Goal: Use online tool/utility: Use online tool/utility

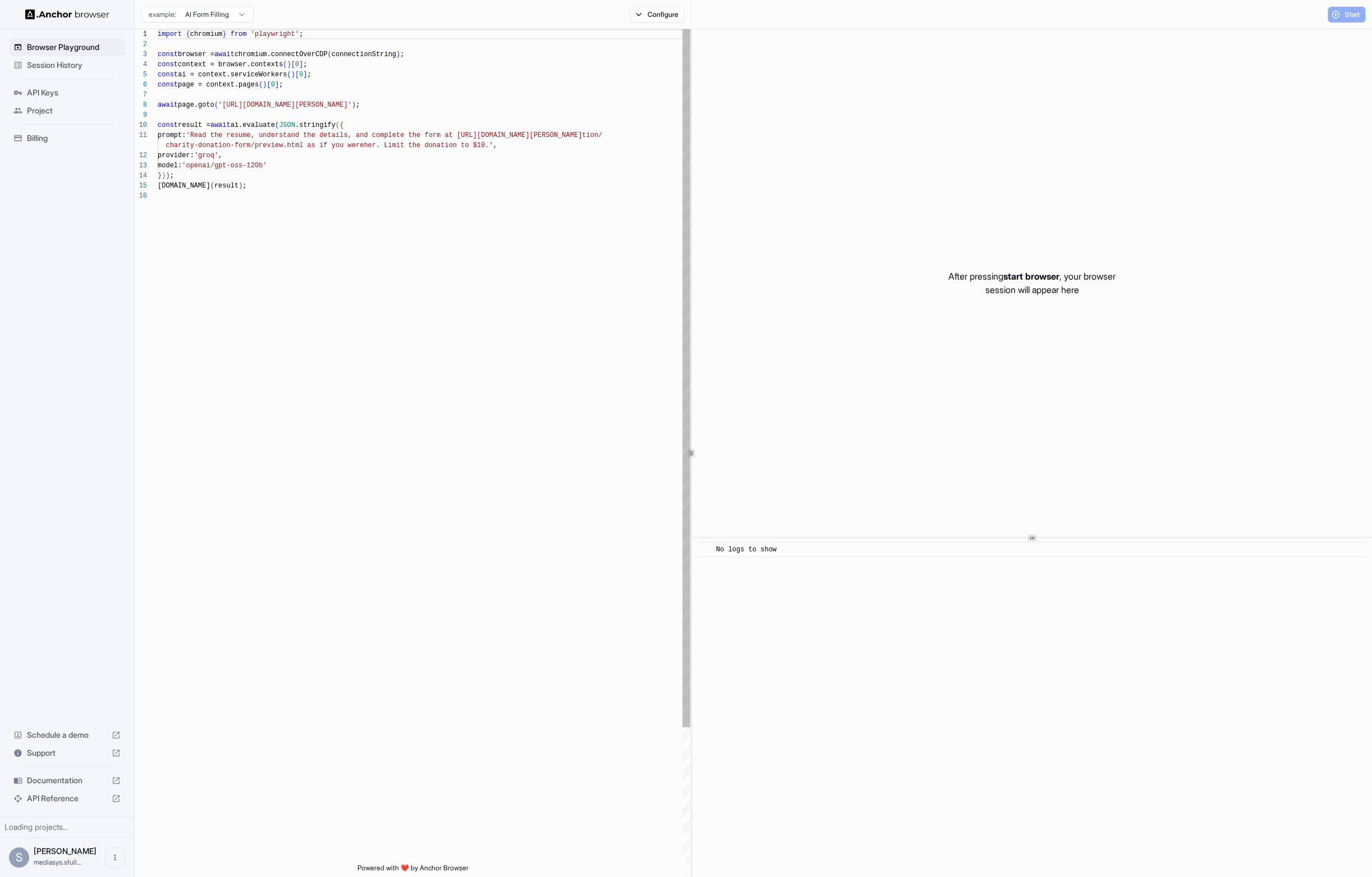
scroll to position [101, 0]
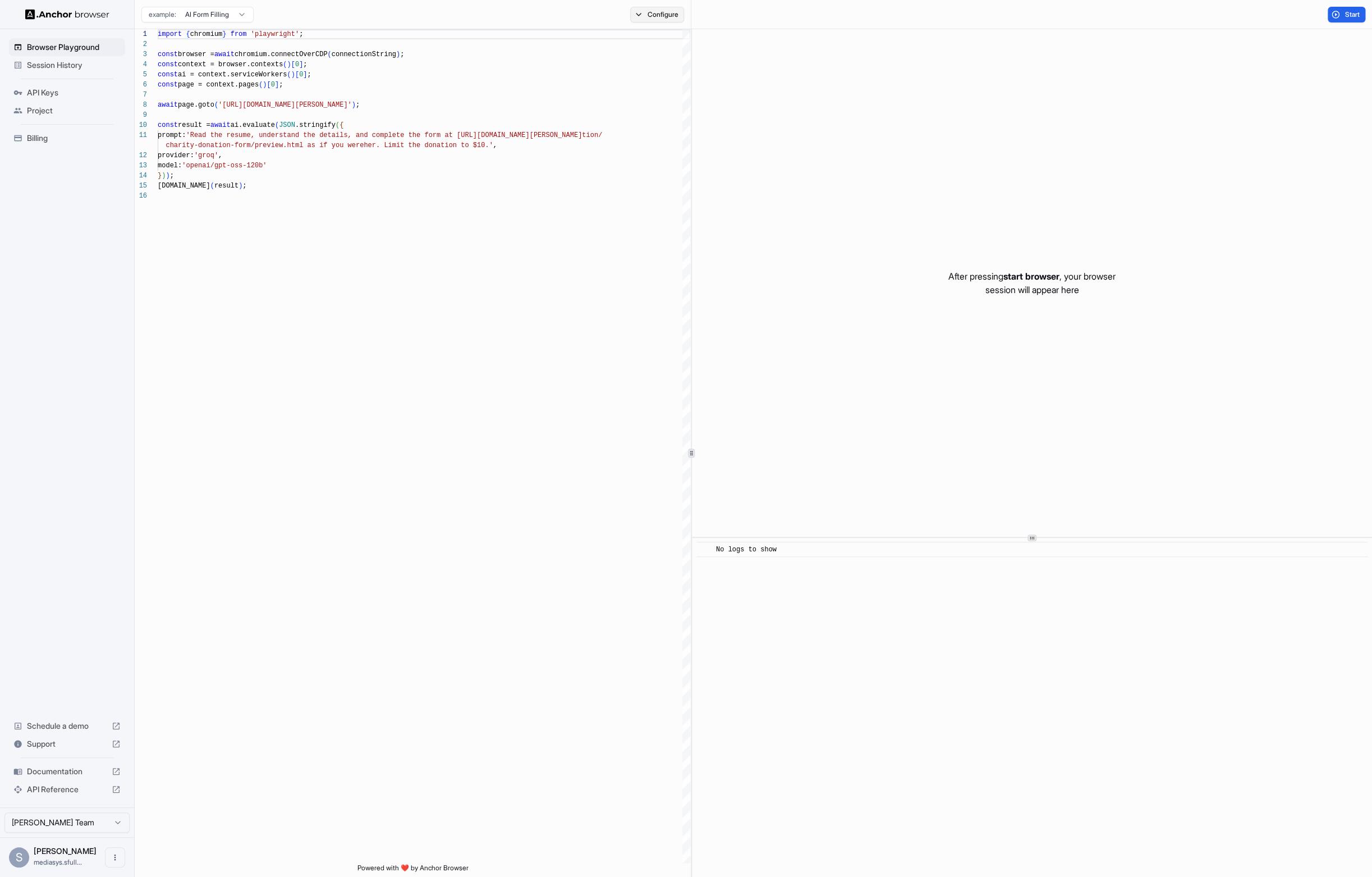
click at [653, 14] on button "Configure" at bounding box center [657, 14] width 54 height 16
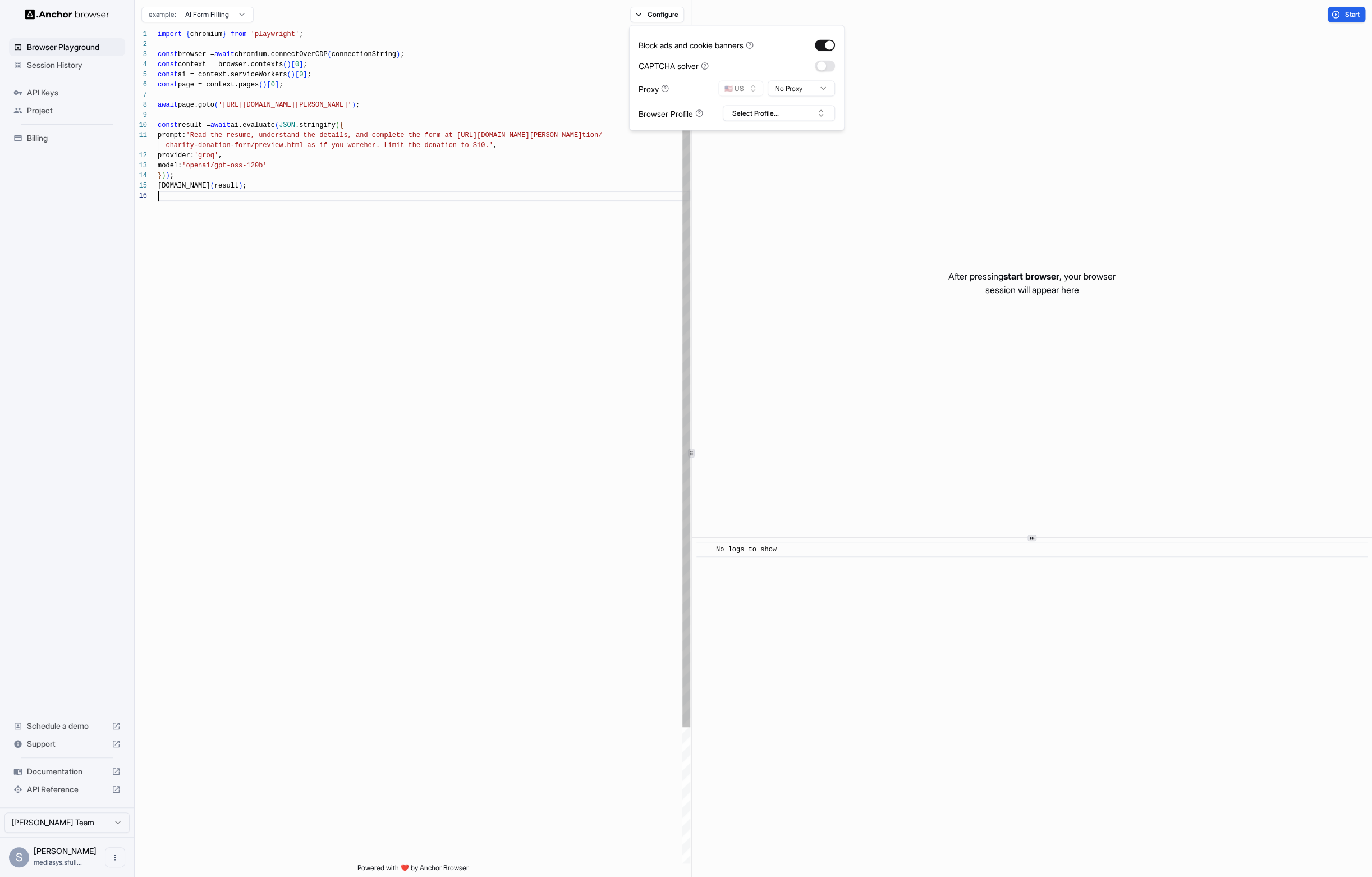
click at [470, 255] on div "import { chromium } from 'playwright' ; const browser = await chromium.connectO…" at bounding box center [424, 526] width 533 height 995
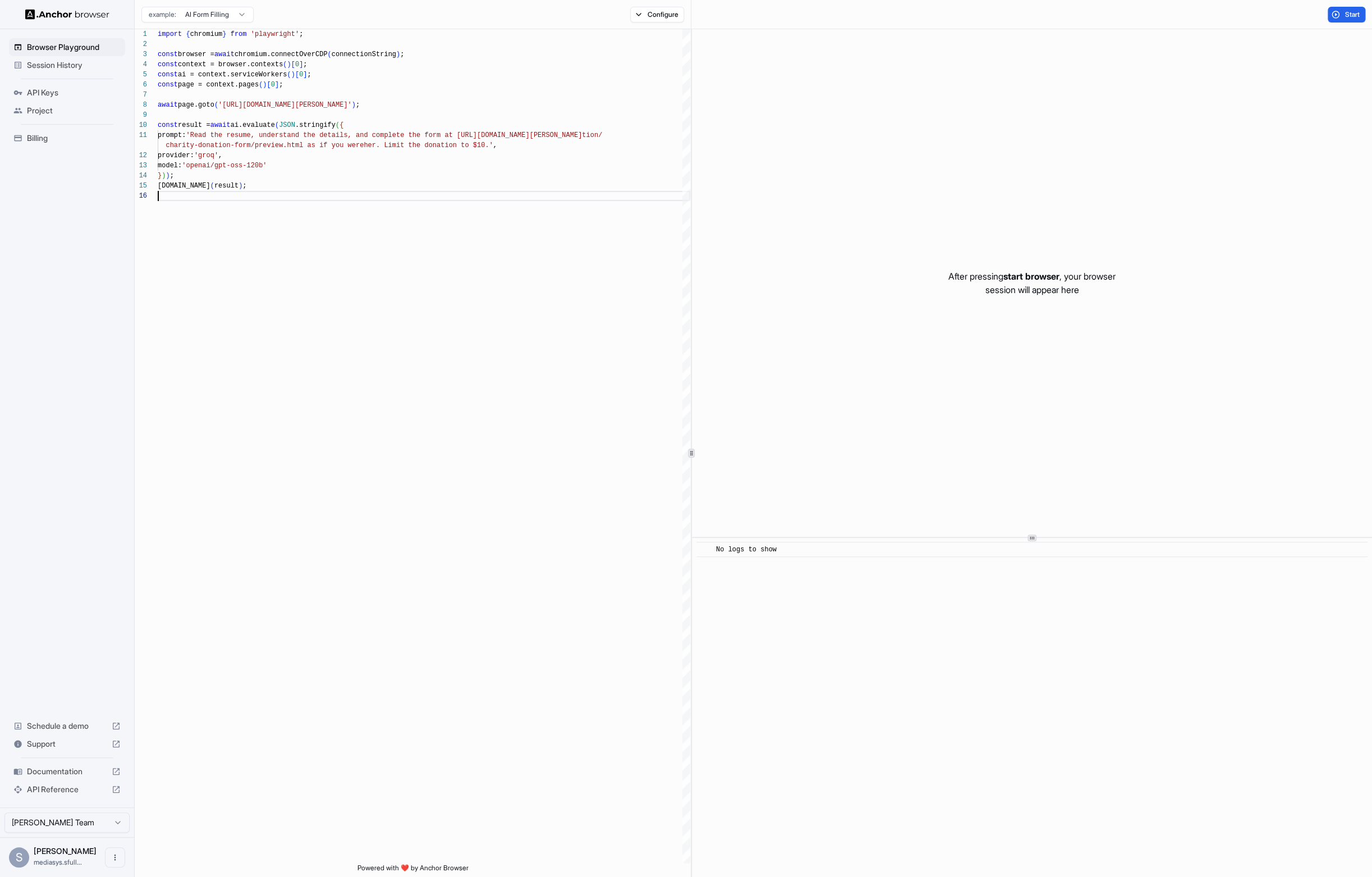
click at [216, 13] on html "Browser Playground Session History API Keys Project Billing Schedule a demo Sup…" at bounding box center [686, 438] width 1372 height 877
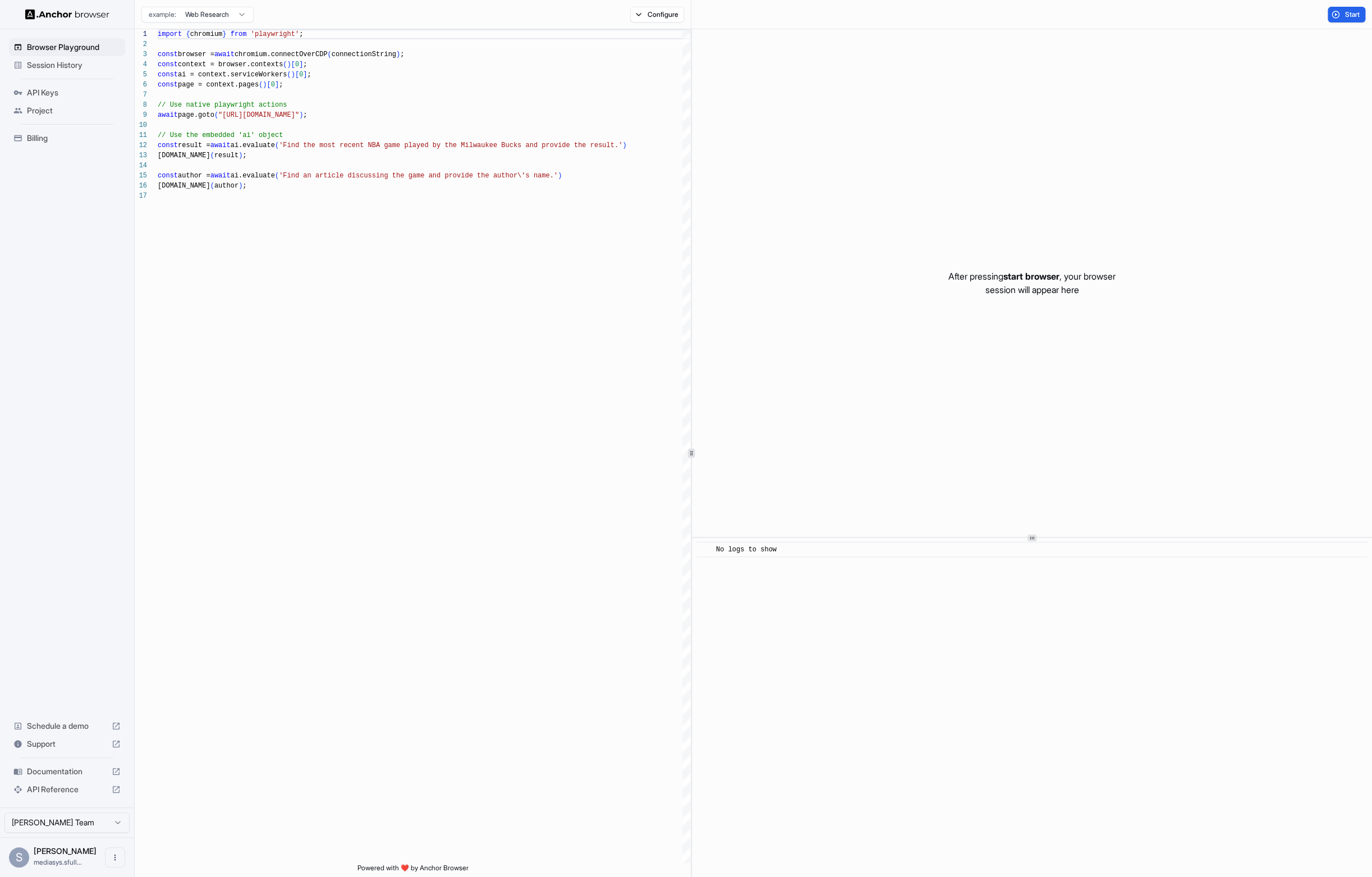
click at [1030, 277] on span "start browser" at bounding box center [1032, 276] width 56 height 11
drag, startPoint x: 1332, startPoint y: 17, endPoint x: 1338, endPoint y: 19, distance: 6.3
click at [1332, 17] on button "Start" at bounding box center [1346, 14] width 38 height 16
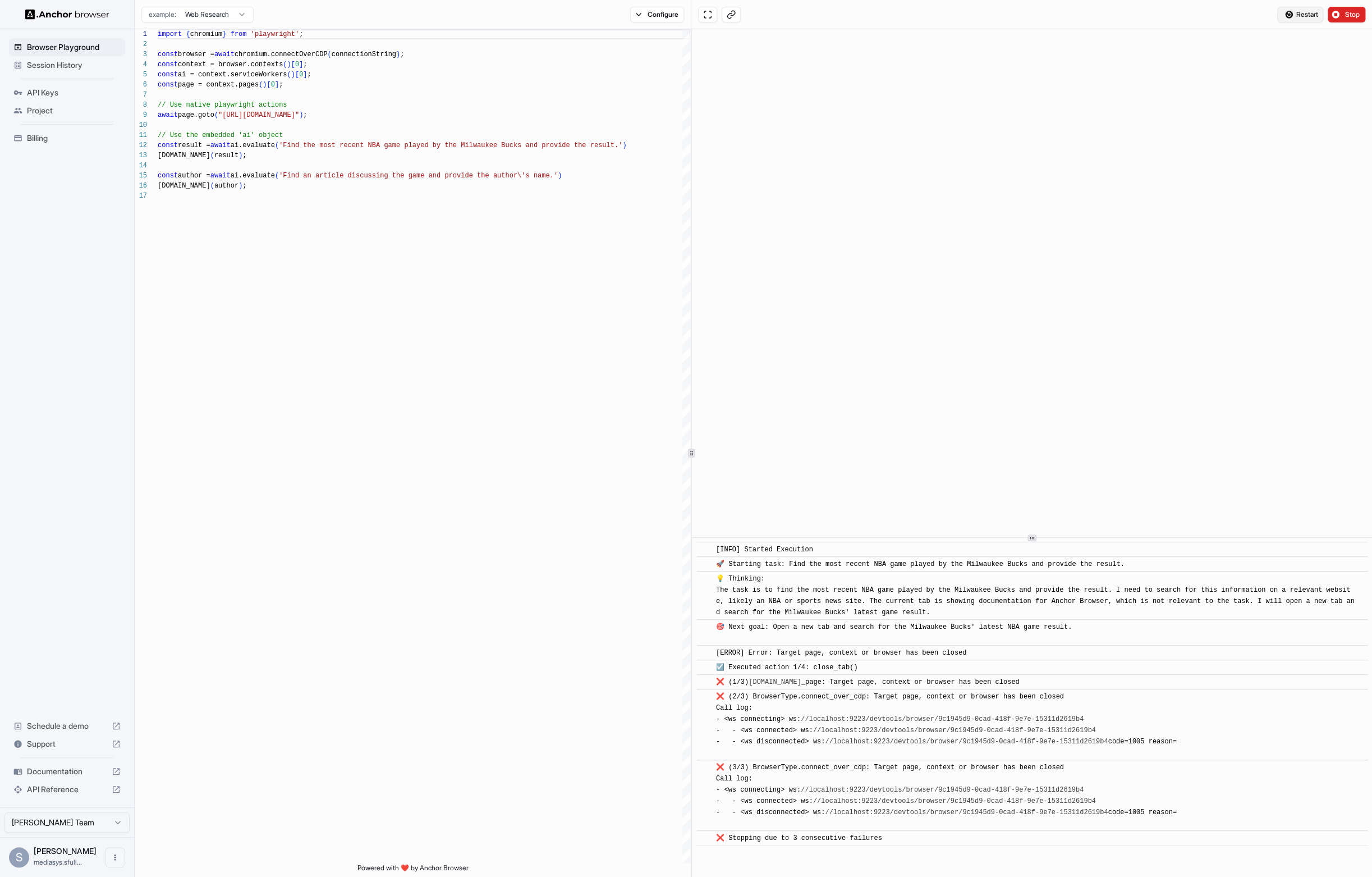
click at [1296, 16] on span "Restart" at bounding box center [1307, 15] width 22 height 9
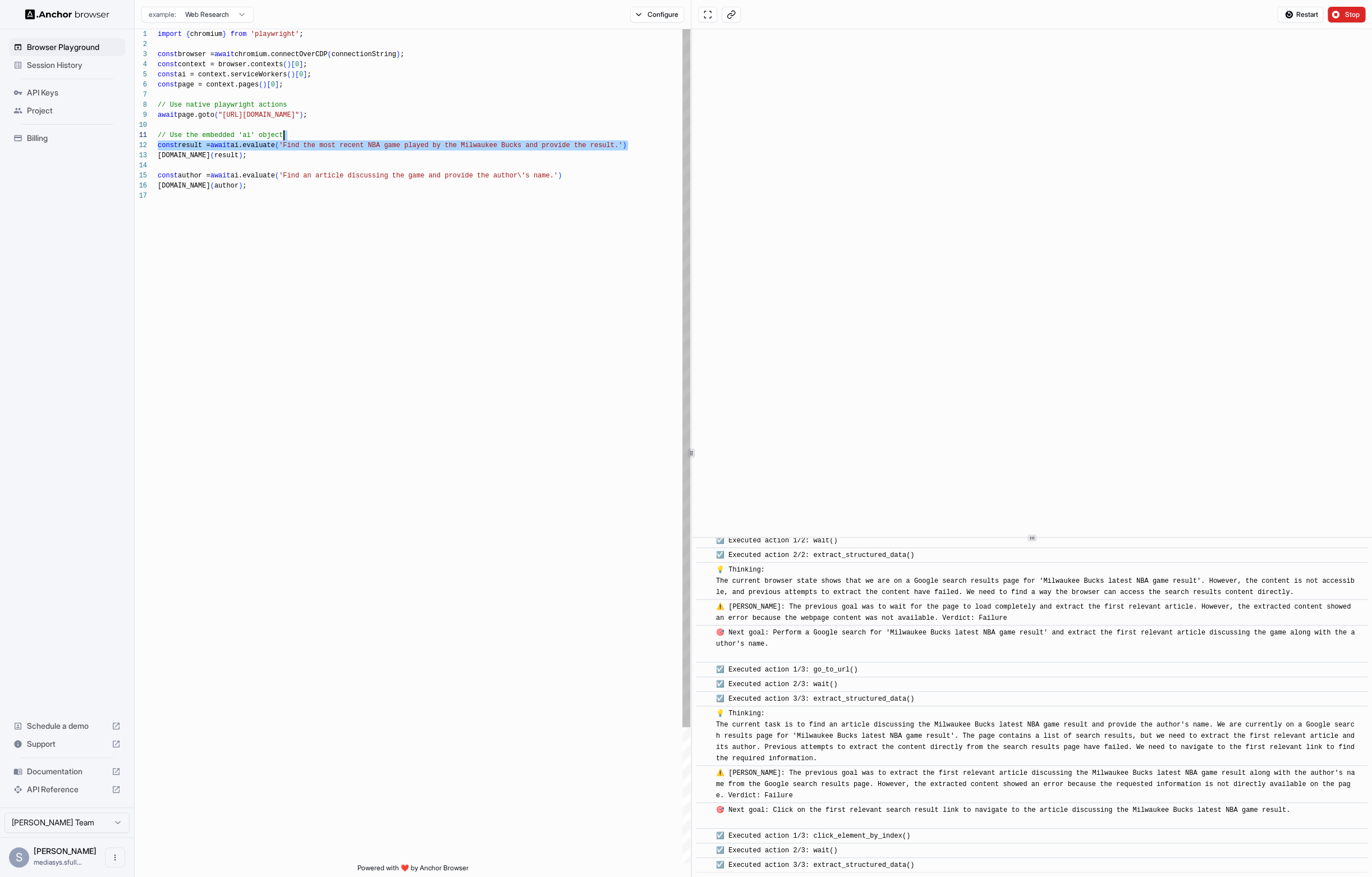
scroll to position [10, 0]
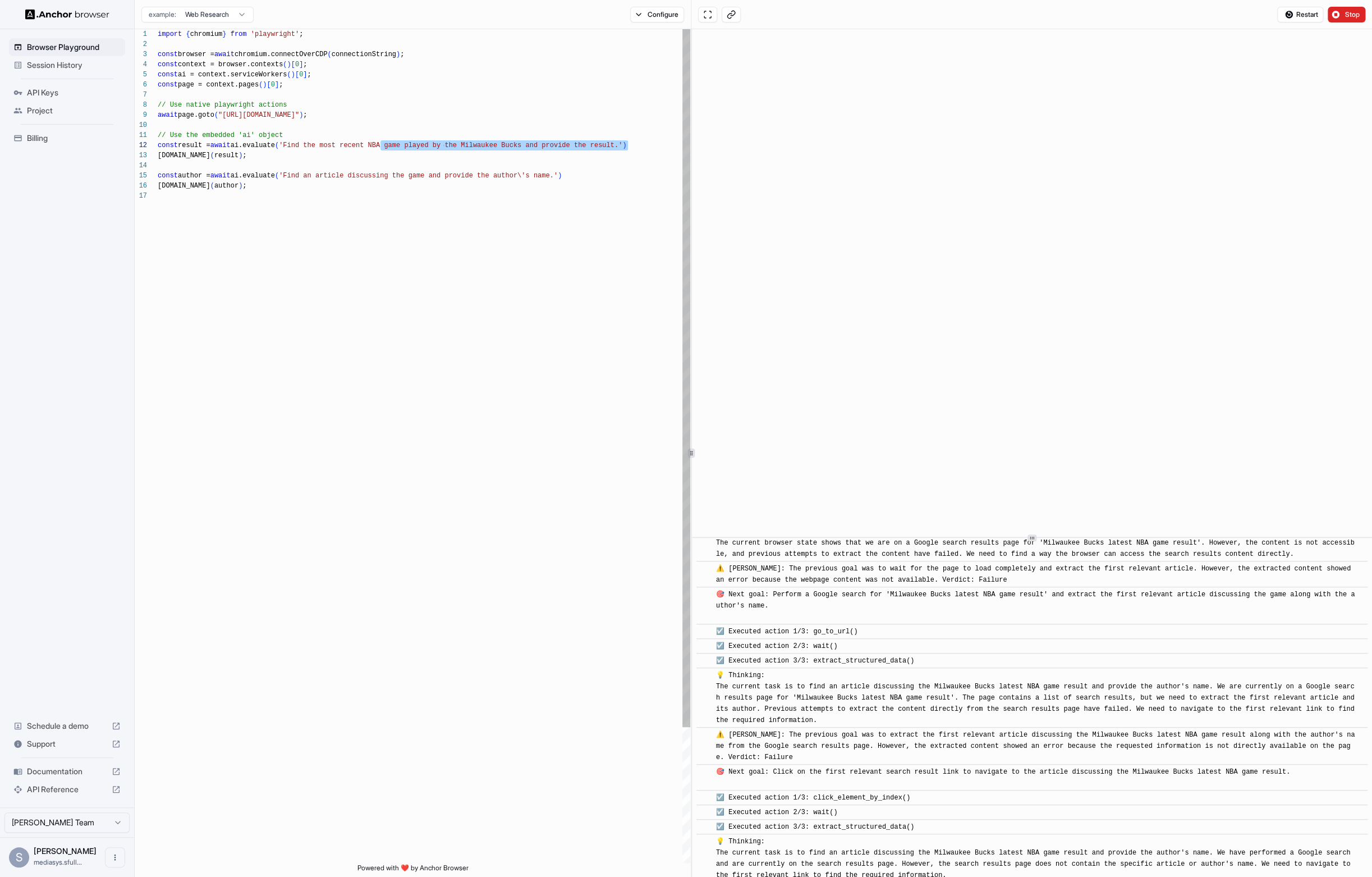
drag, startPoint x: 629, startPoint y: 145, endPoint x: 379, endPoint y: 146, distance: 250.0
click at [379, 146] on div "import { chromium } from 'playwright' ; const browser = await chromium.connectO…" at bounding box center [424, 526] width 533 height 995
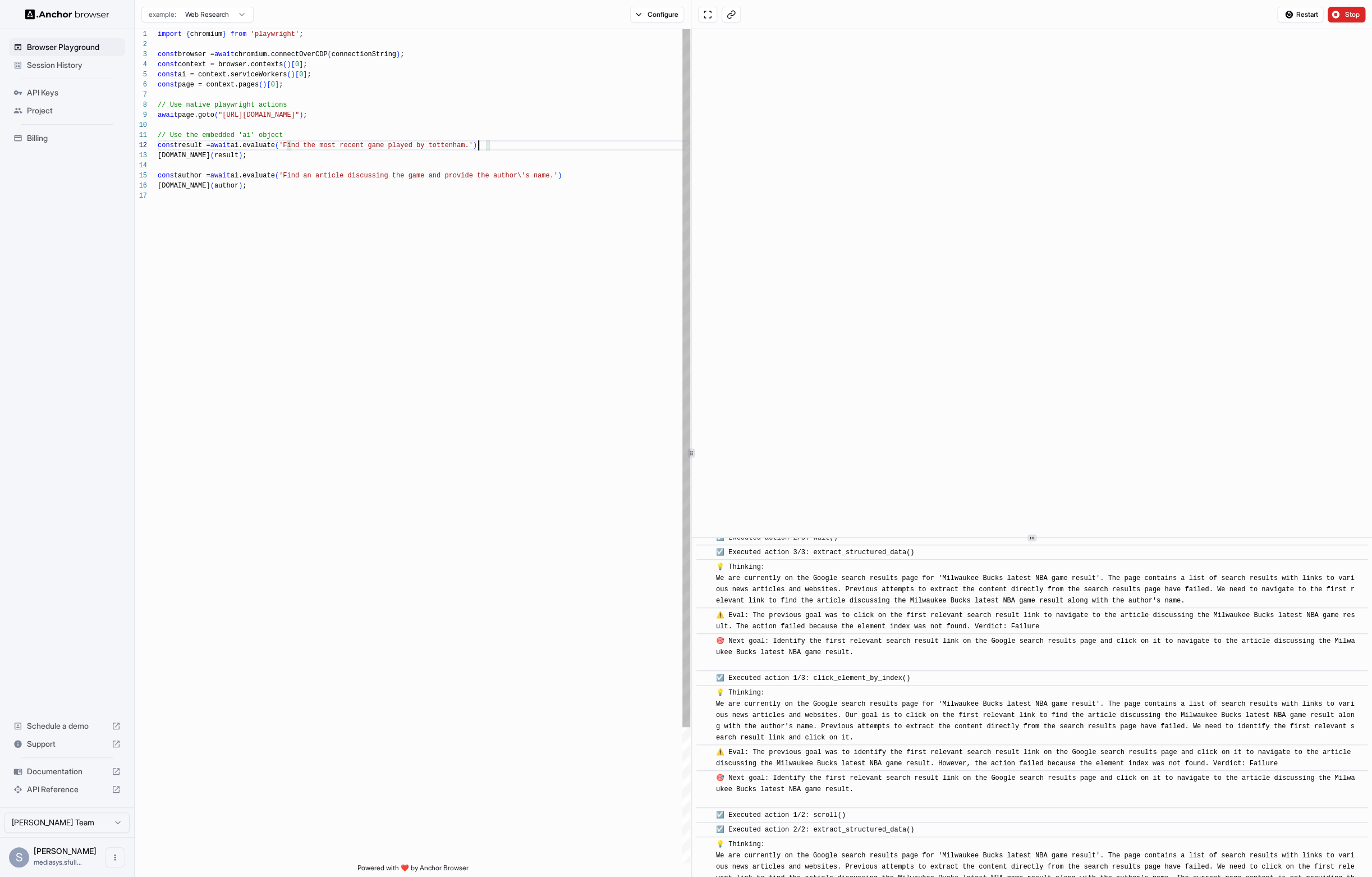
scroll to position [2612, 0]
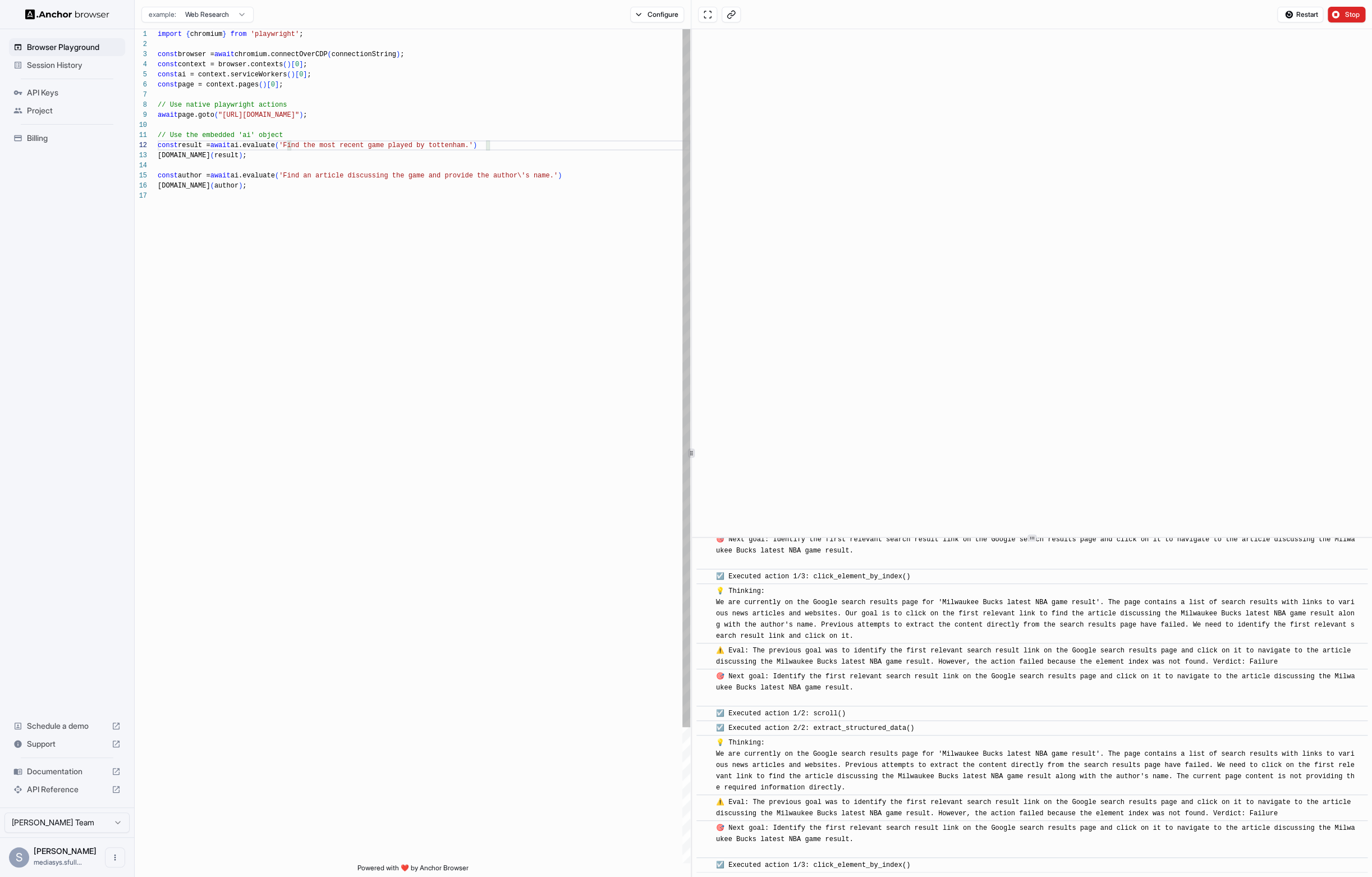
click at [564, 175] on div "import { chromium } from 'playwright' ; const browser = await chromium.connectO…" at bounding box center [424, 526] width 533 height 995
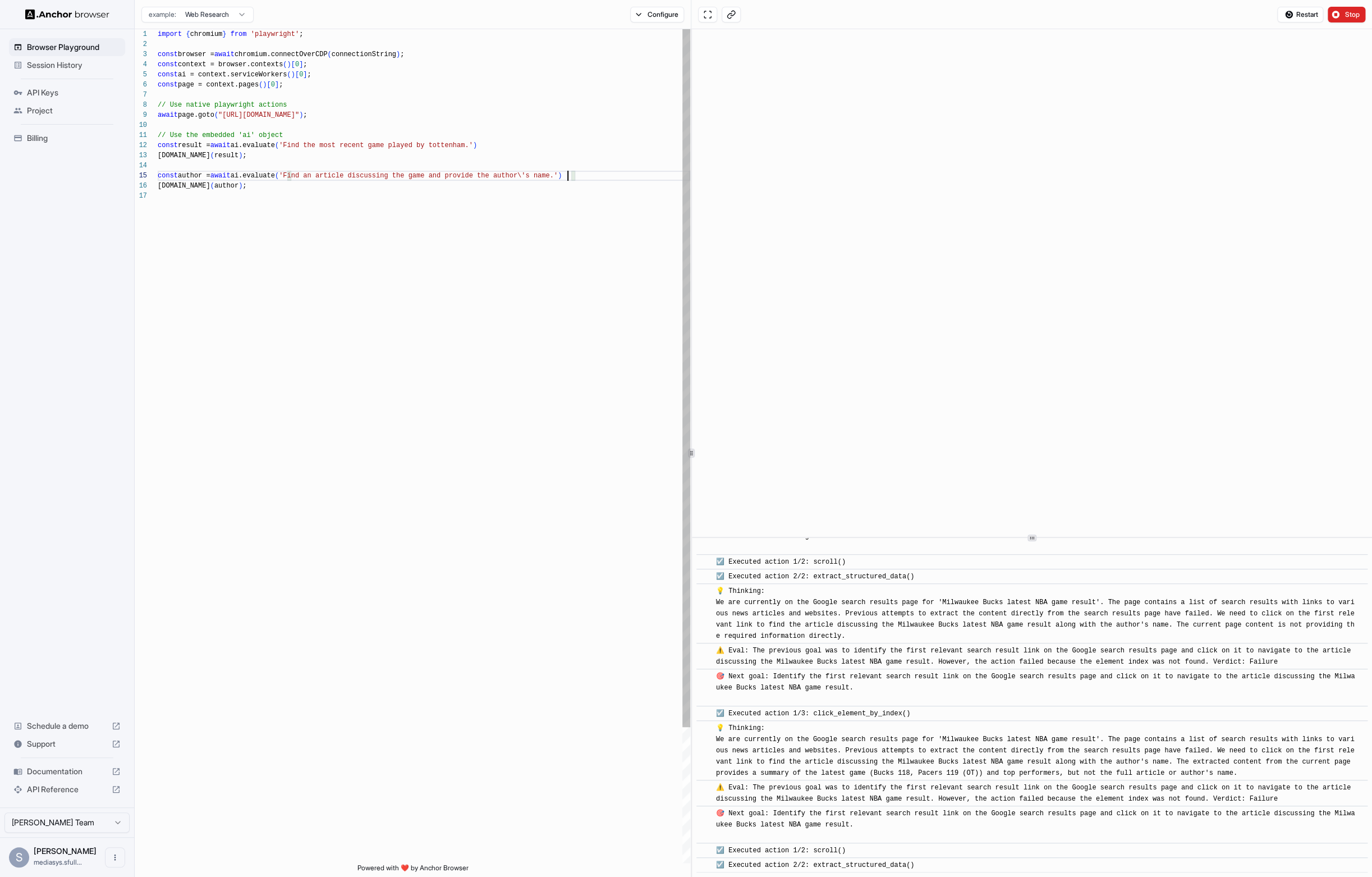
scroll to position [2764, 0]
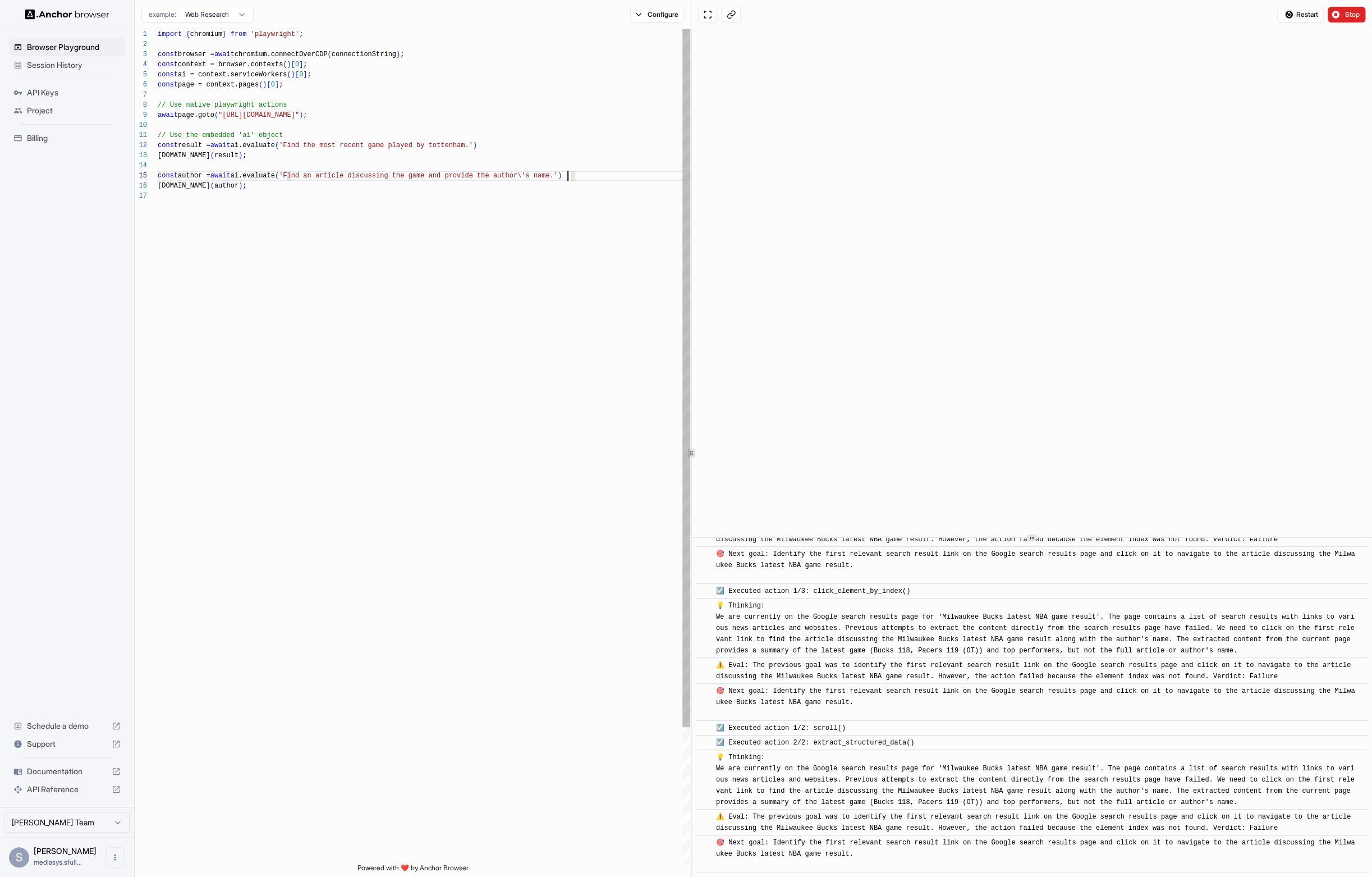
drag, startPoint x: 322, startPoint y: 174, endPoint x: 325, endPoint y: 189, distance: 15.3
click at [322, 174] on span "'Find an article discussing the game and provide t" at bounding box center [380, 176] width 202 height 8
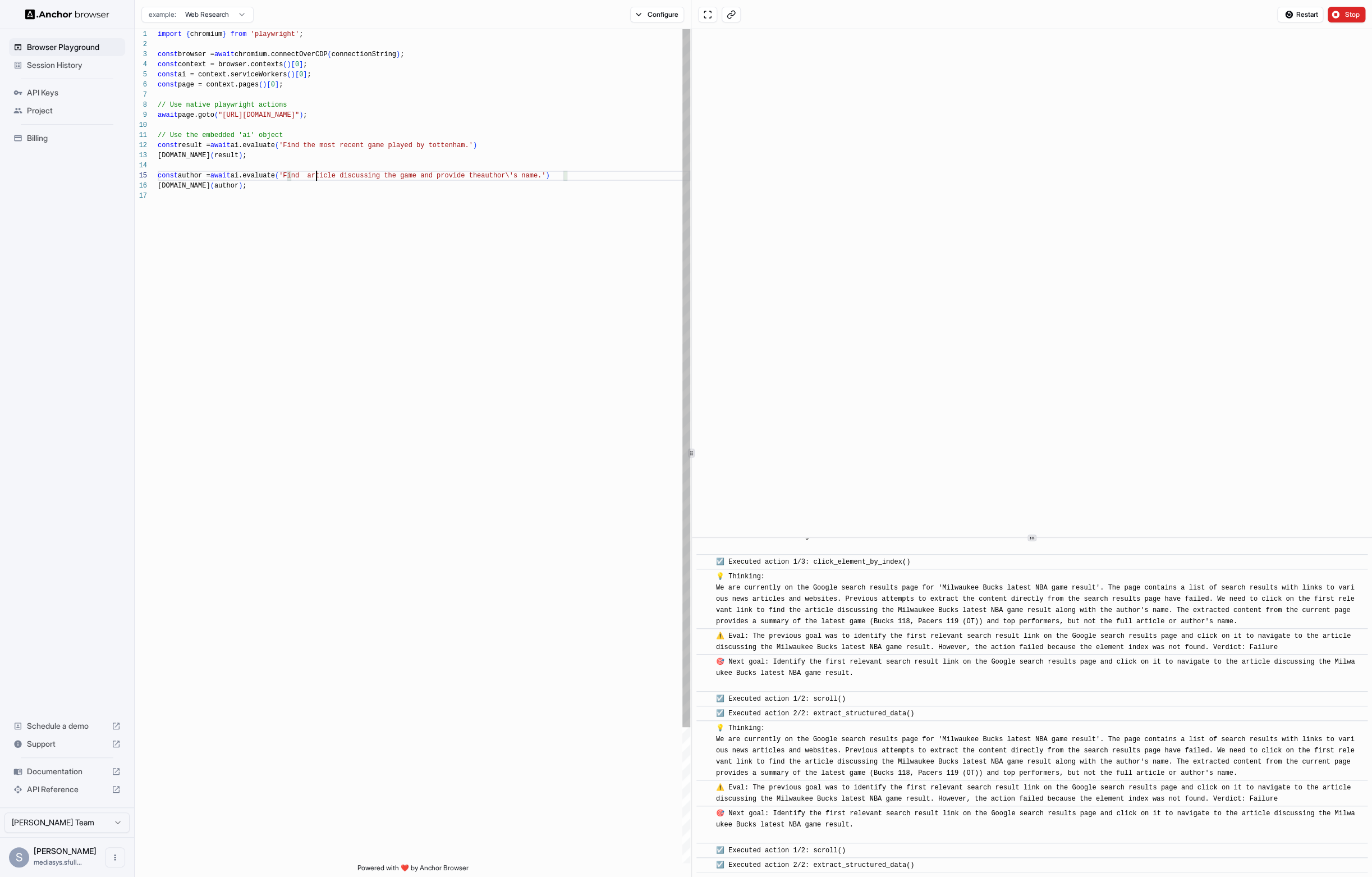
scroll to position [2915, 0]
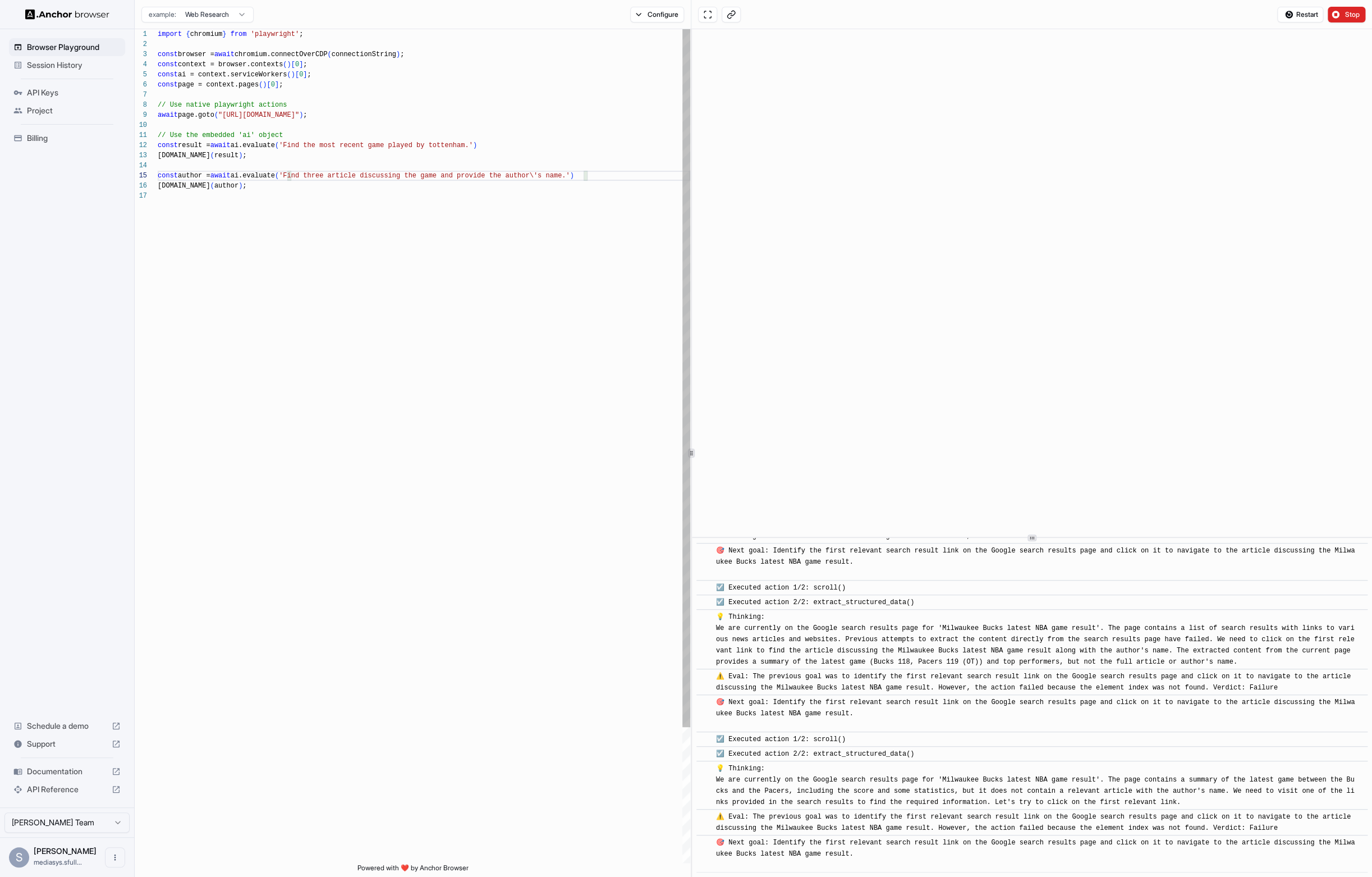
click at [369, 175] on div "import { chromium } from 'playwright' ; const browser = await chromium.connectO…" at bounding box center [424, 526] width 533 height 995
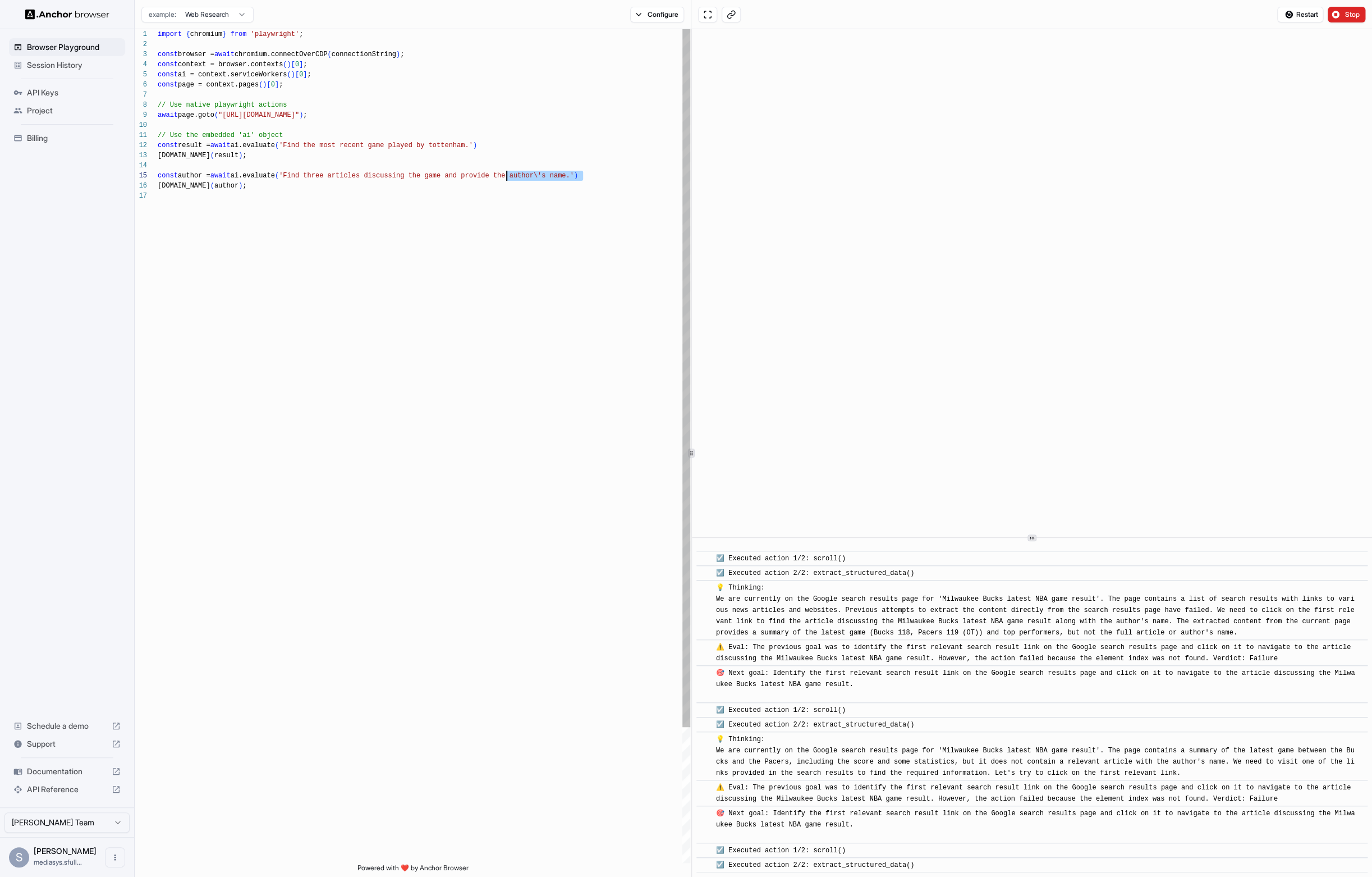
drag, startPoint x: 581, startPoint y: 174, endPoint x: 513, endPoint y: 185, distance: 68.9
click at [509, 174] on div "import { chromium } from 'playwright' ; const browser = await chromium.connectO…" at bounding box center [424, 526] width 533 height 995
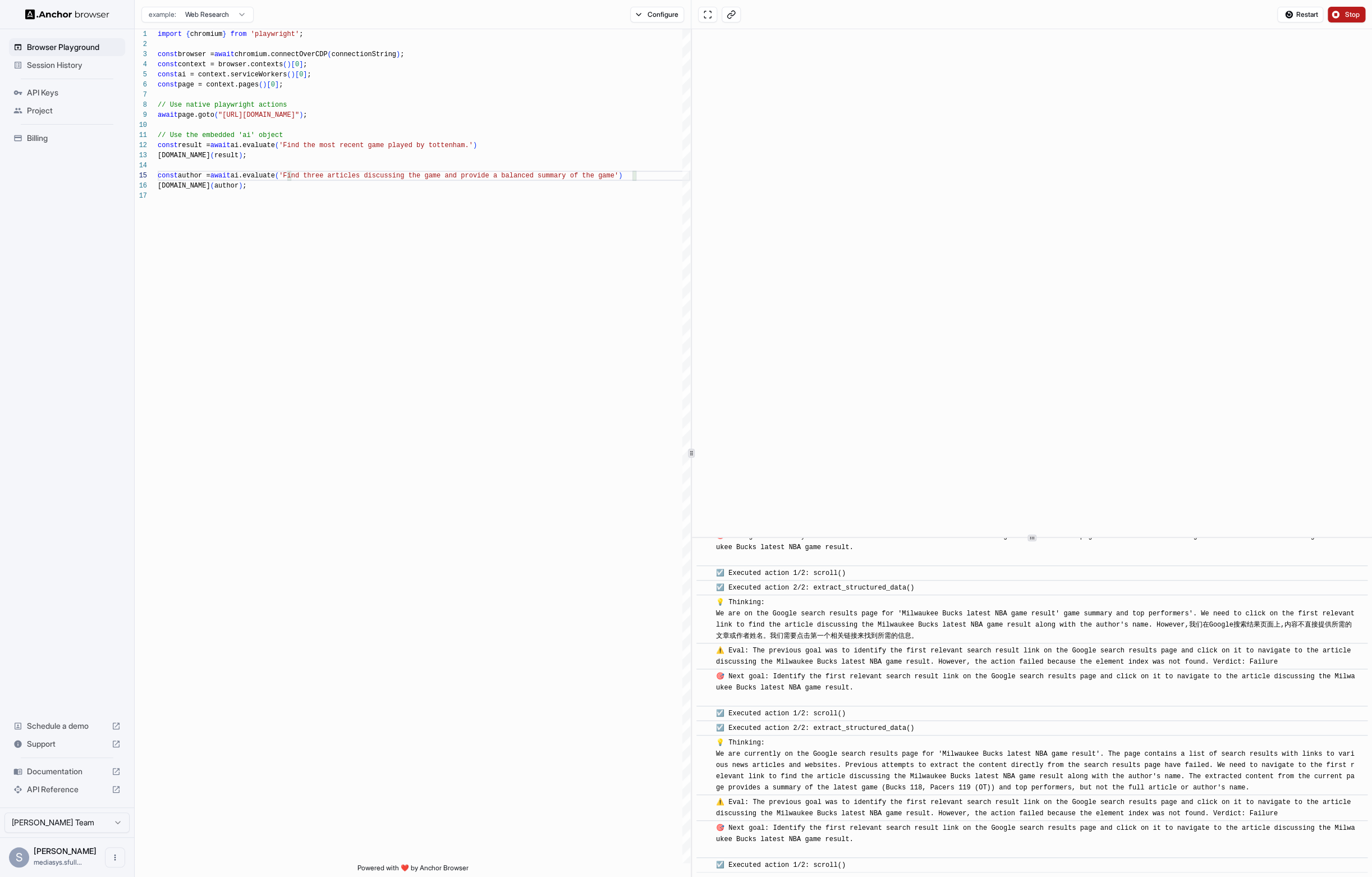
scroll to position [3481, 0]
type textarea "**********"
click at [1356, 13] on span "Stop" at bounding box center [1352, 15] width 16 height 9
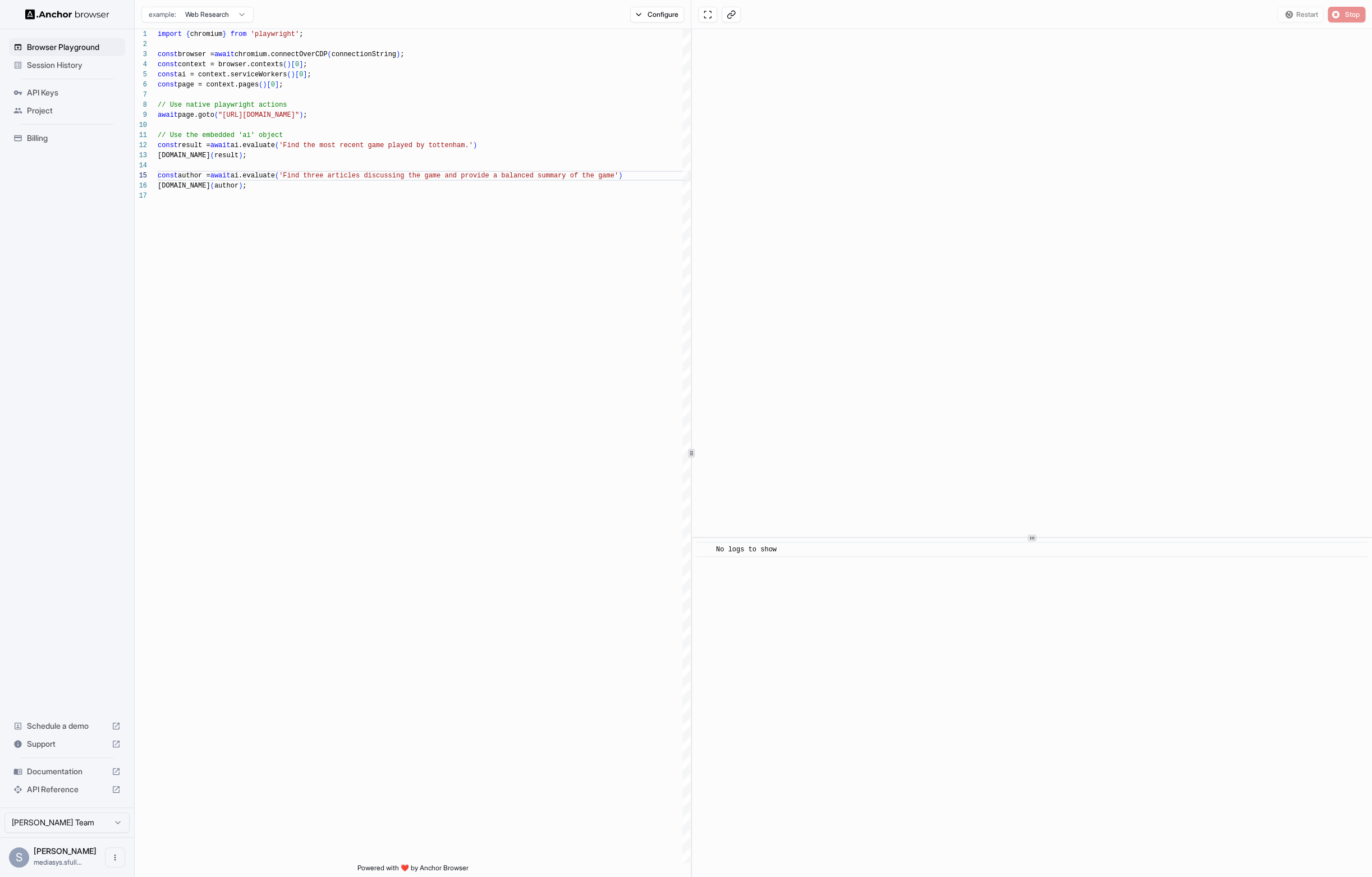
scroll to position [0, 0]
click at [1339, 10] on button "Start" at bounding box center [1346, 14] width 38 height 16
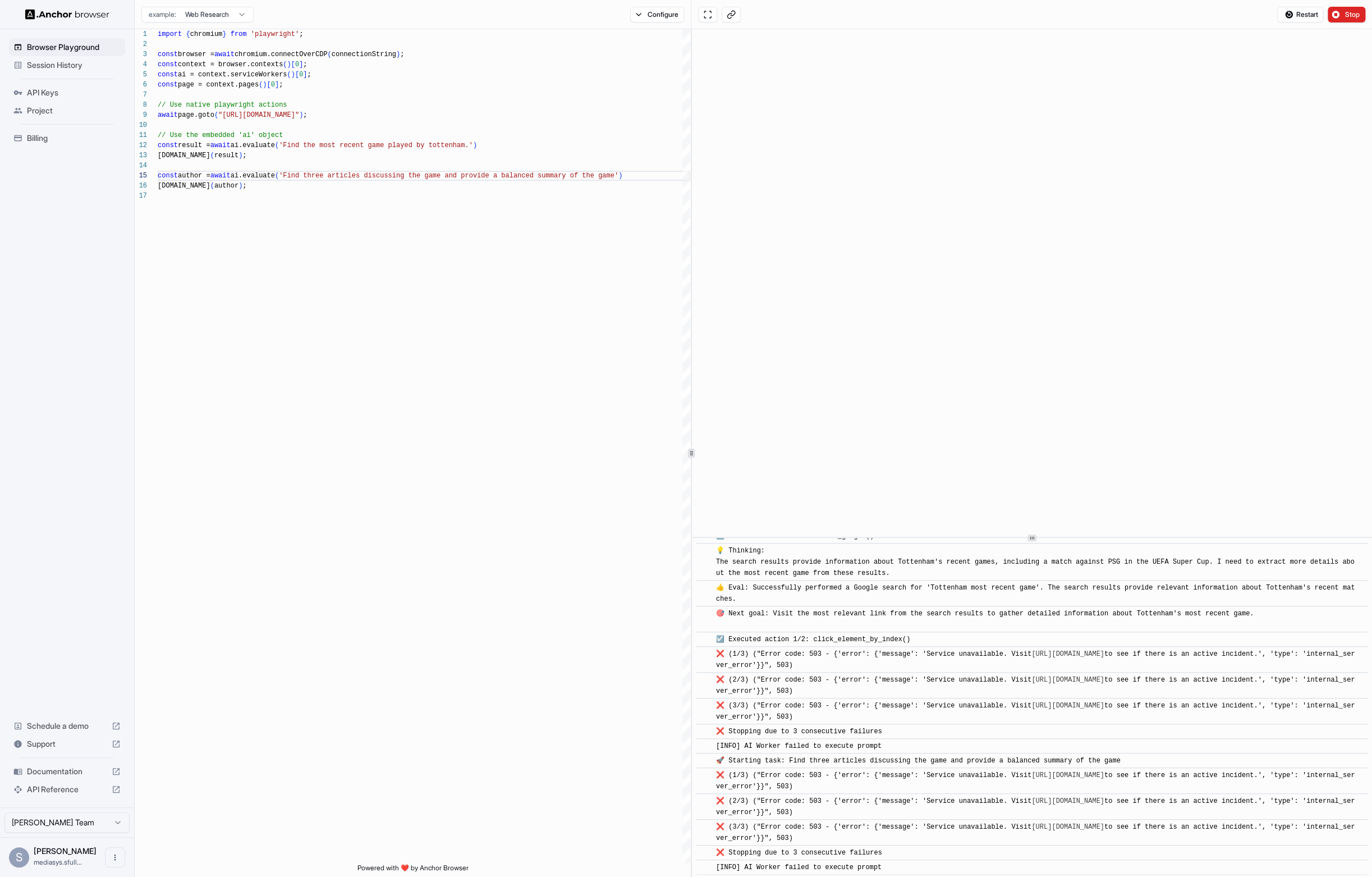
scroll to position [120, 0]
